Goal: Check status

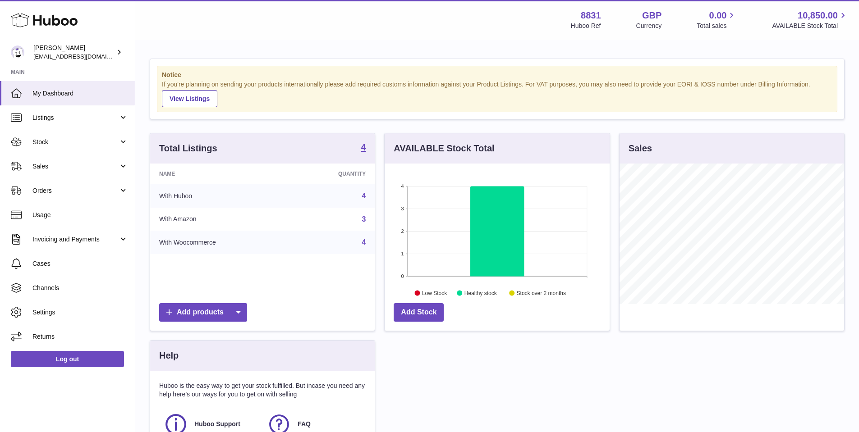
scroll to position [141, 225]
click at [83, 172] on link "Sales" at bounding box center [67, 166] width 135 height 24
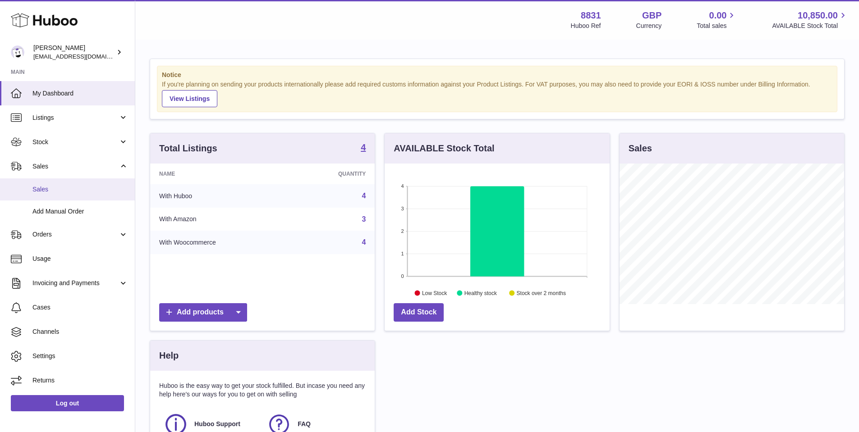
click at [76, 188] on span "Sales" at bounding box center [80, 189] width 96 height 9
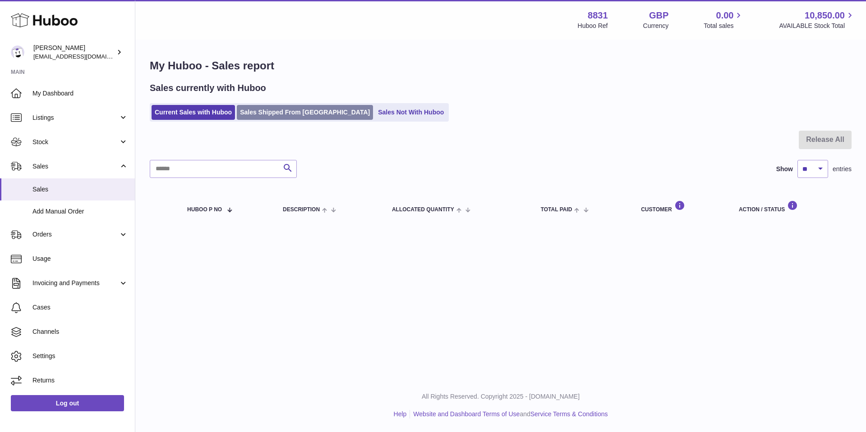
click at [280, 114] on link "Sales Shipped From [GEOGRAPHIC_DATA]" at bounding box center [305, 112] width 136 height 15
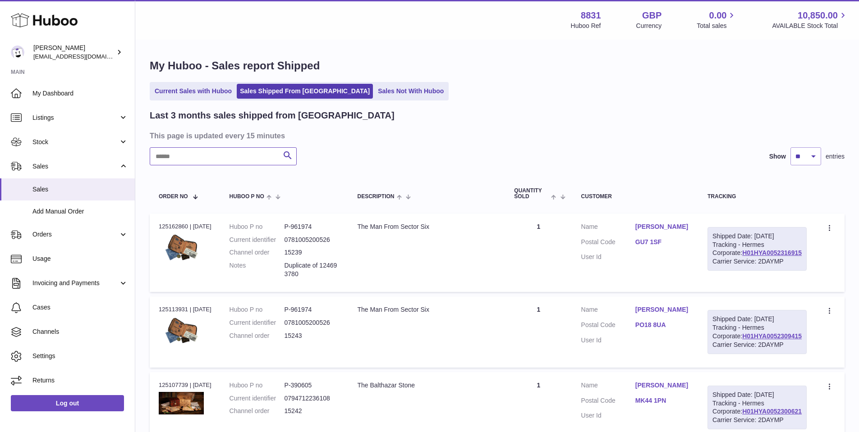
paste input "*********"
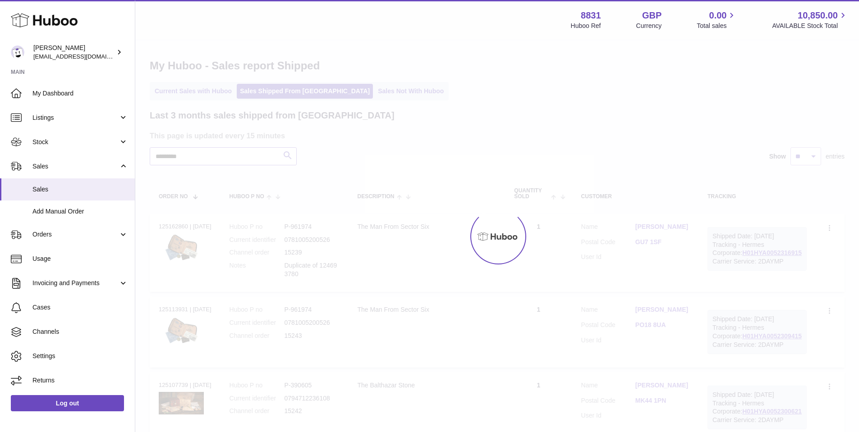
type input "*********"
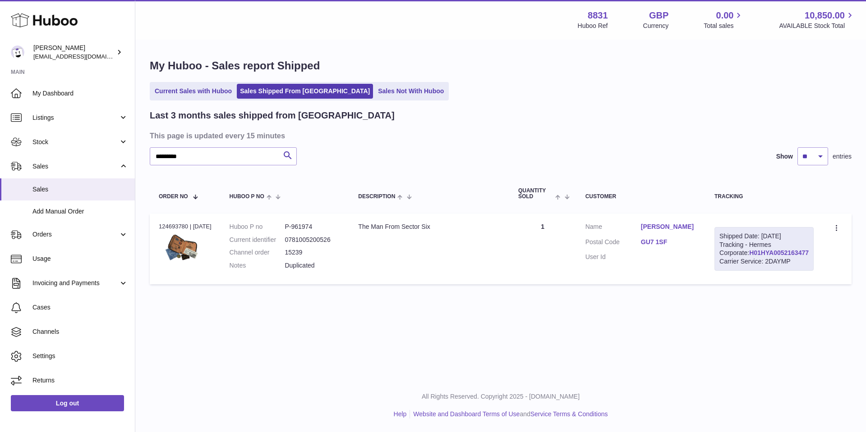
click at [791, 257] on link "H01HYA0052163477" at bounding box center [779, 252] width 60 height 7
drag, startPoint x: 660, startPoint y: 247, endPoint x: 682, endPoint y: 247, distance: 22.1
click at [682, 247] on dd "GU7 1SF" at bounding box center [668, 243] width 55 height 11
copy link "GU7 1SF"
click at [303, 226] on dd "P-961974" at bounding box center [312, 227] width 55 height 9
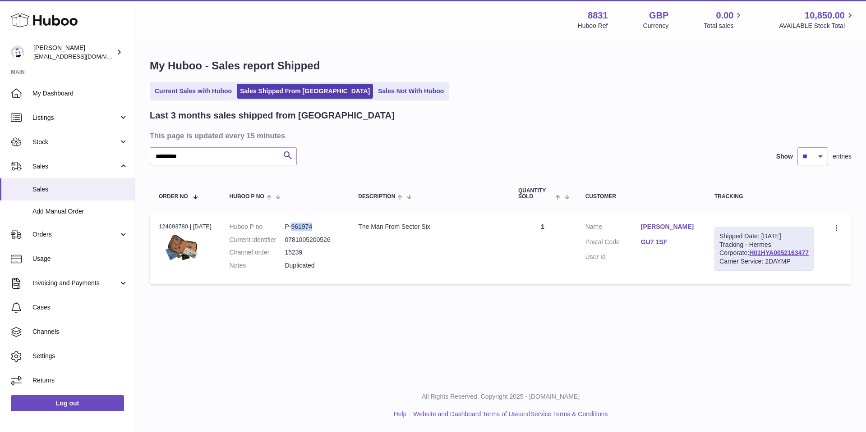
click at [303, 226] on dd "P-961974" at bounding box center [312, 227] width 55 height 9
copy dd "961974"
